Goal: Transaction & Acquisition: Obtain resource

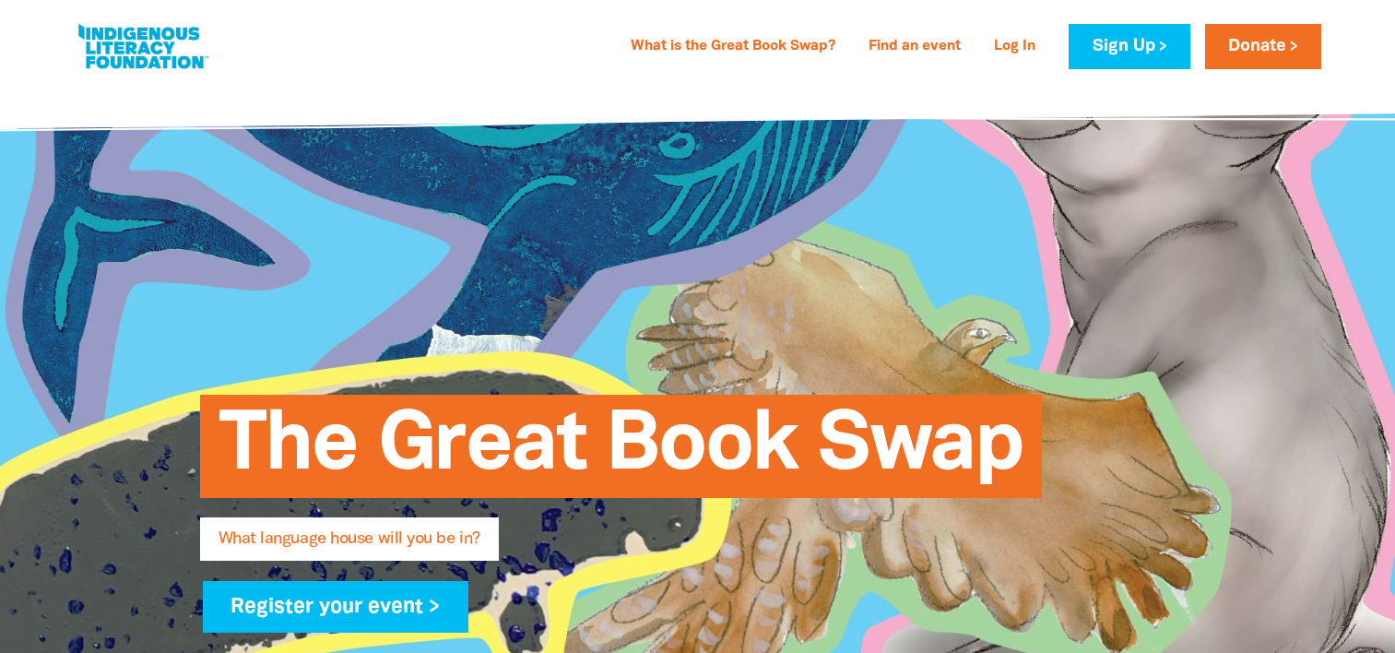
type input "[PERSON_NAME]"
type input "[GEOGRAPHIC_DATA][PERSON_NAME]"
select select "k12"
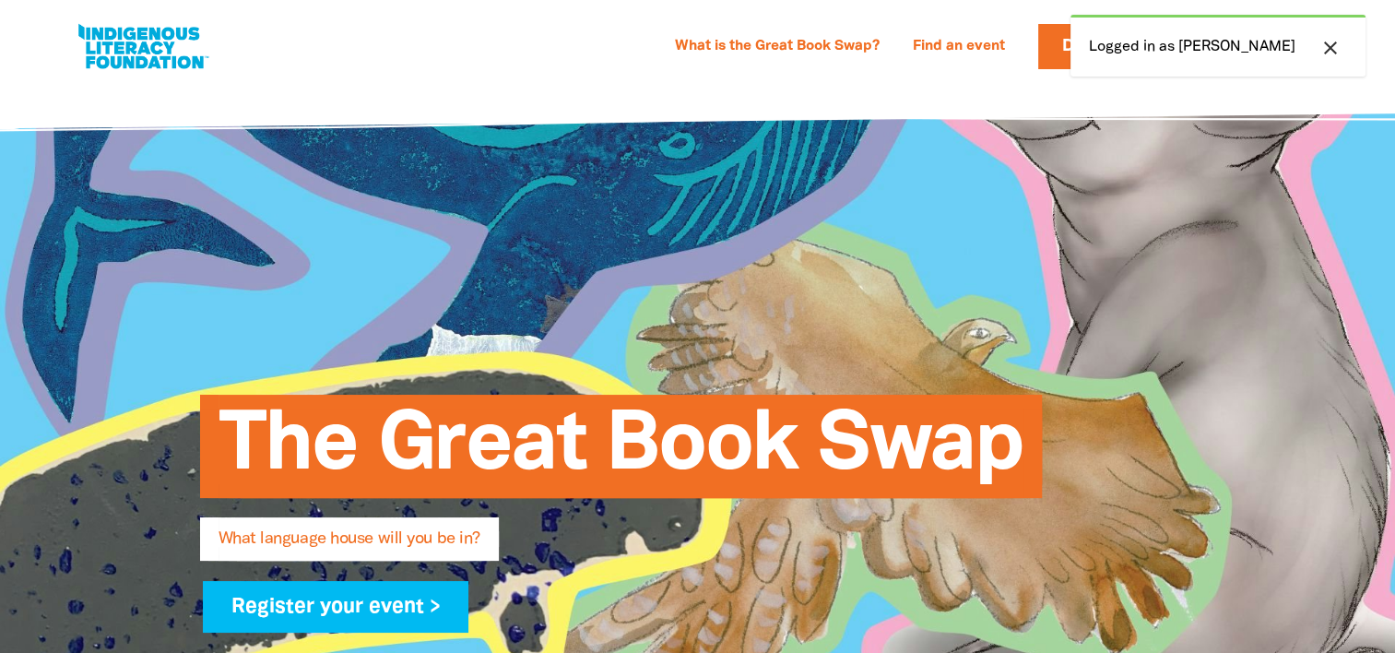
click at [651, 53] on div "What is the Great Book Swap? Find an event Log In Sign Up Donate [PERSON_NAME] …" at bounding box center [767, 46] width 1110 height 45
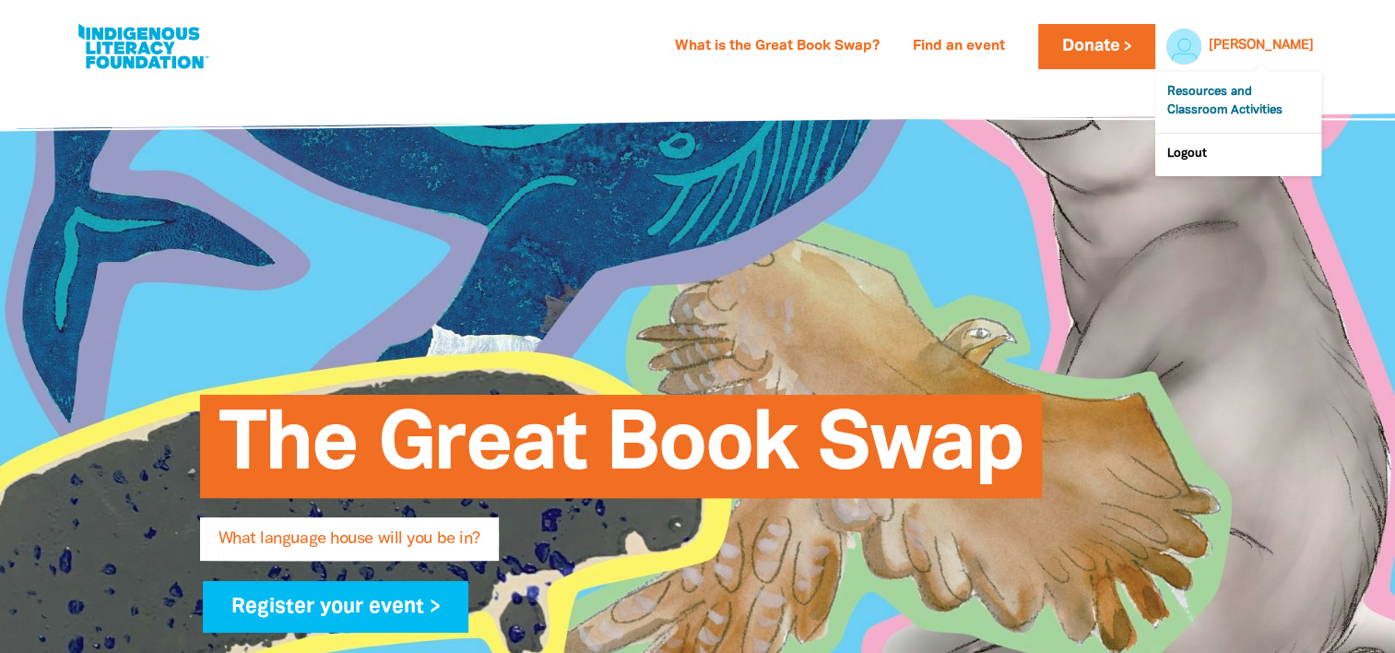
click at [1260, 107] on link "Resources and Classroom Activities" at bounding box center [1239, 102] width 166 height 61
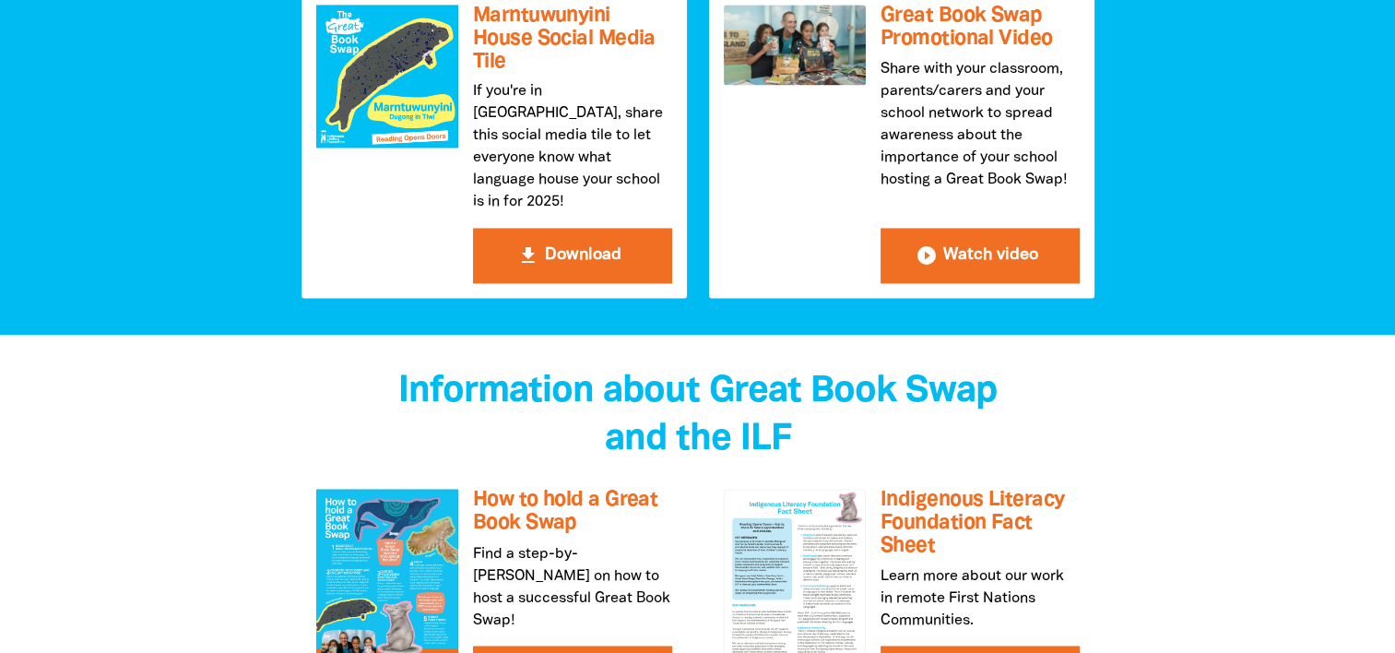
scroll to position [2933, 0]
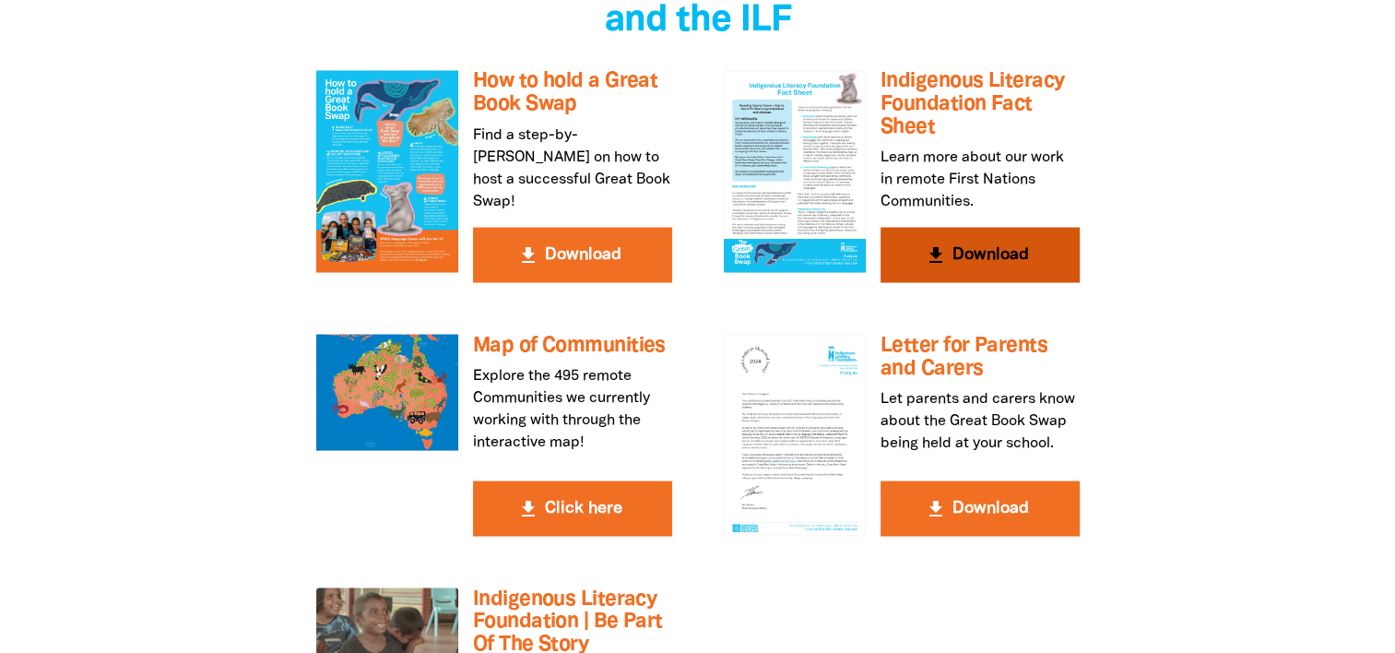
scroll to position [3353, 0]
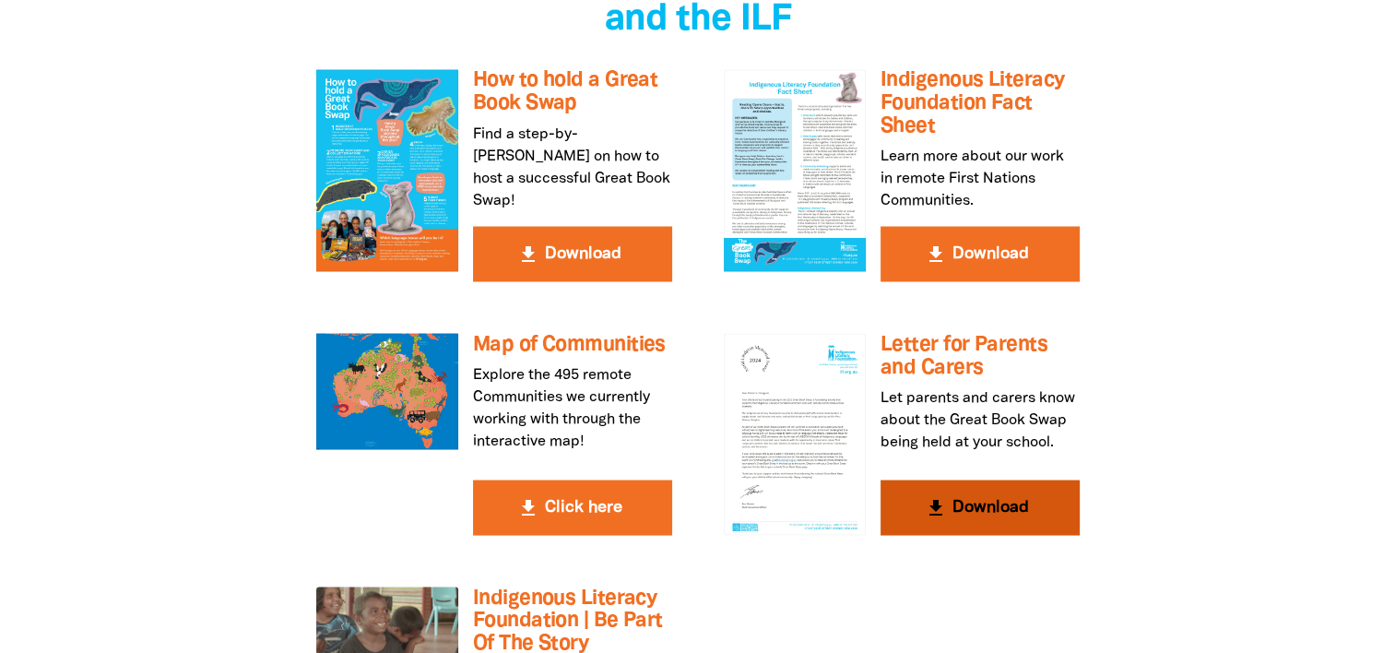
click at [967, 480] on button "get_app Download" at bounding box center [980, 507] width 199 height 55
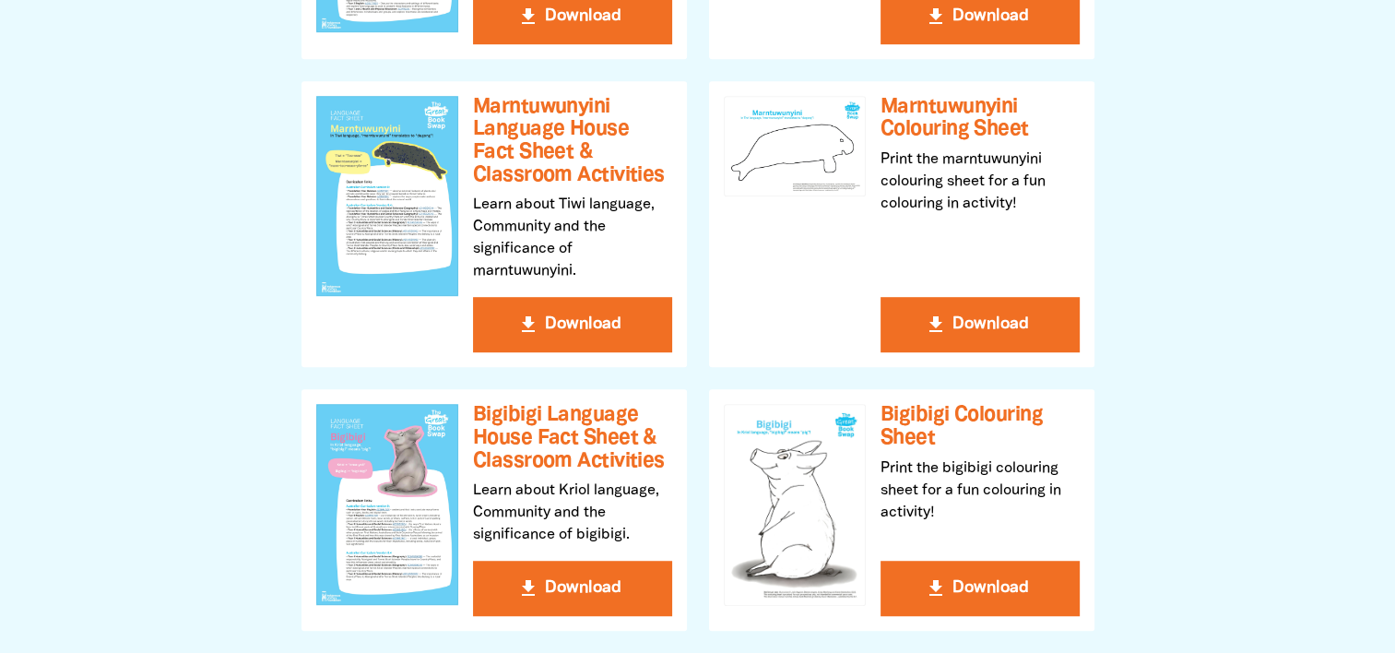
scroll to position [635, 0]
